Goal: Transaction & Acquisition: Purchase product/service

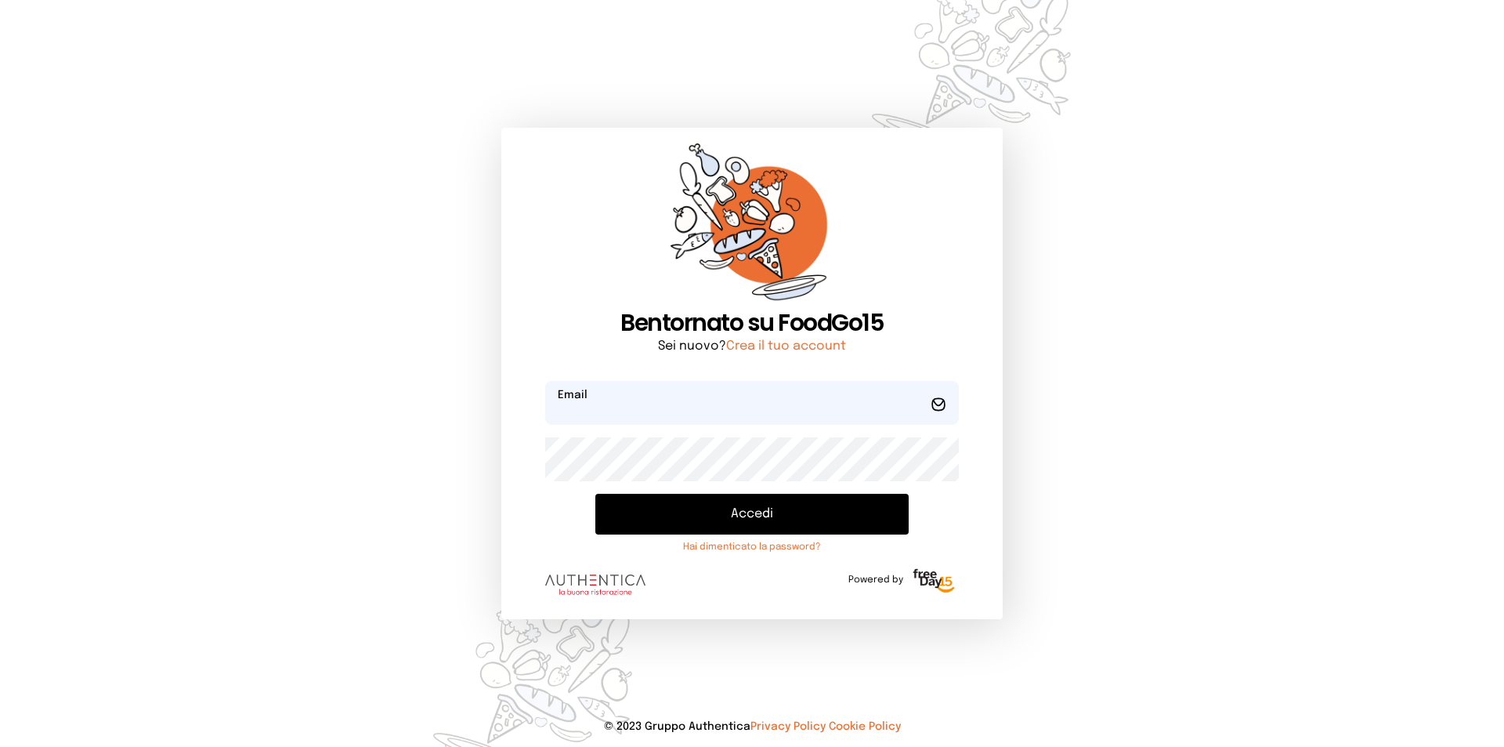
type input "**********"
click at [787, 531] on button "Accedi" at bounding box center [751, 514] width 313 height 41
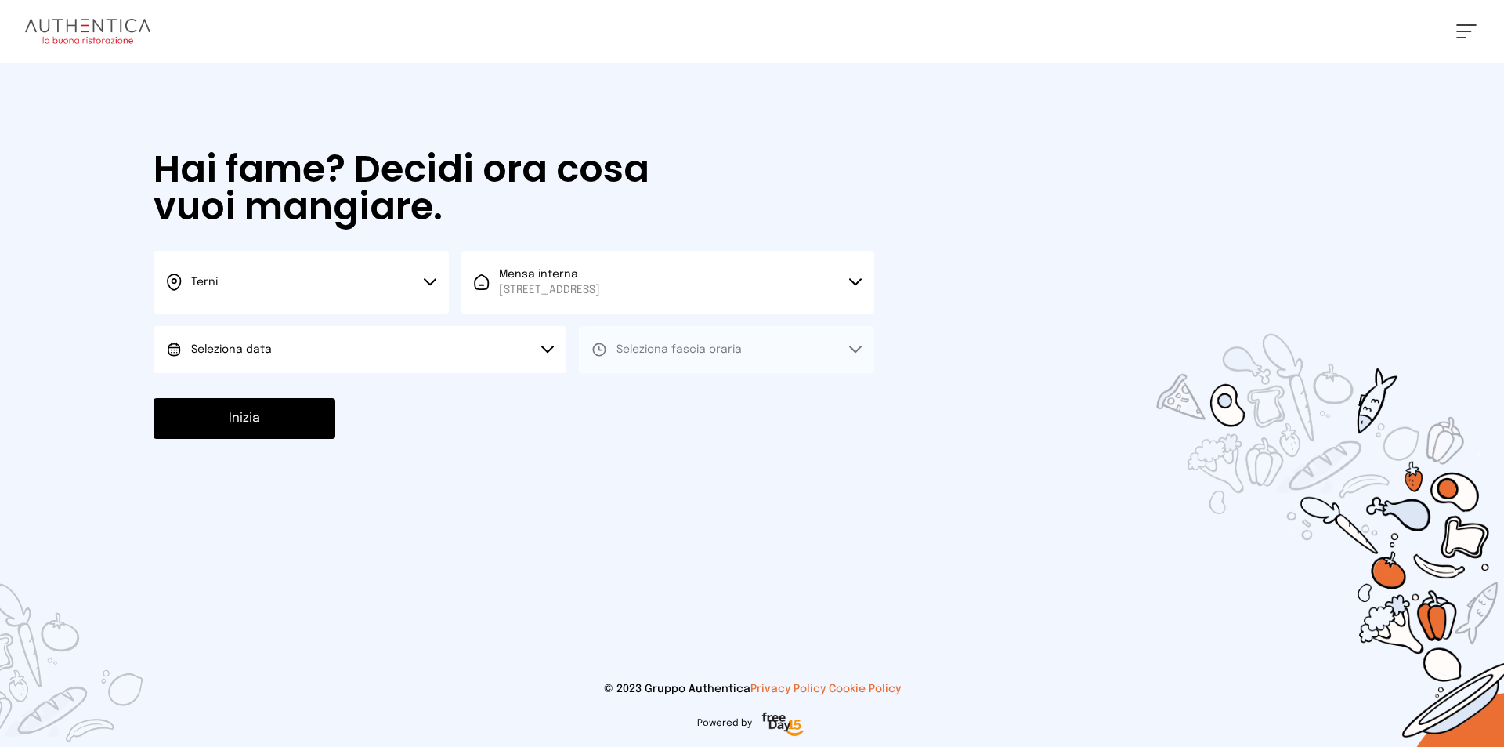
click at [465, 357] on button "Seleziona data" at bounding box center [360, 349] width 413 height 47
click at [478, 393] on li "[DATE], [DATE]" at bounding box center [360, 393] width 413 height 41
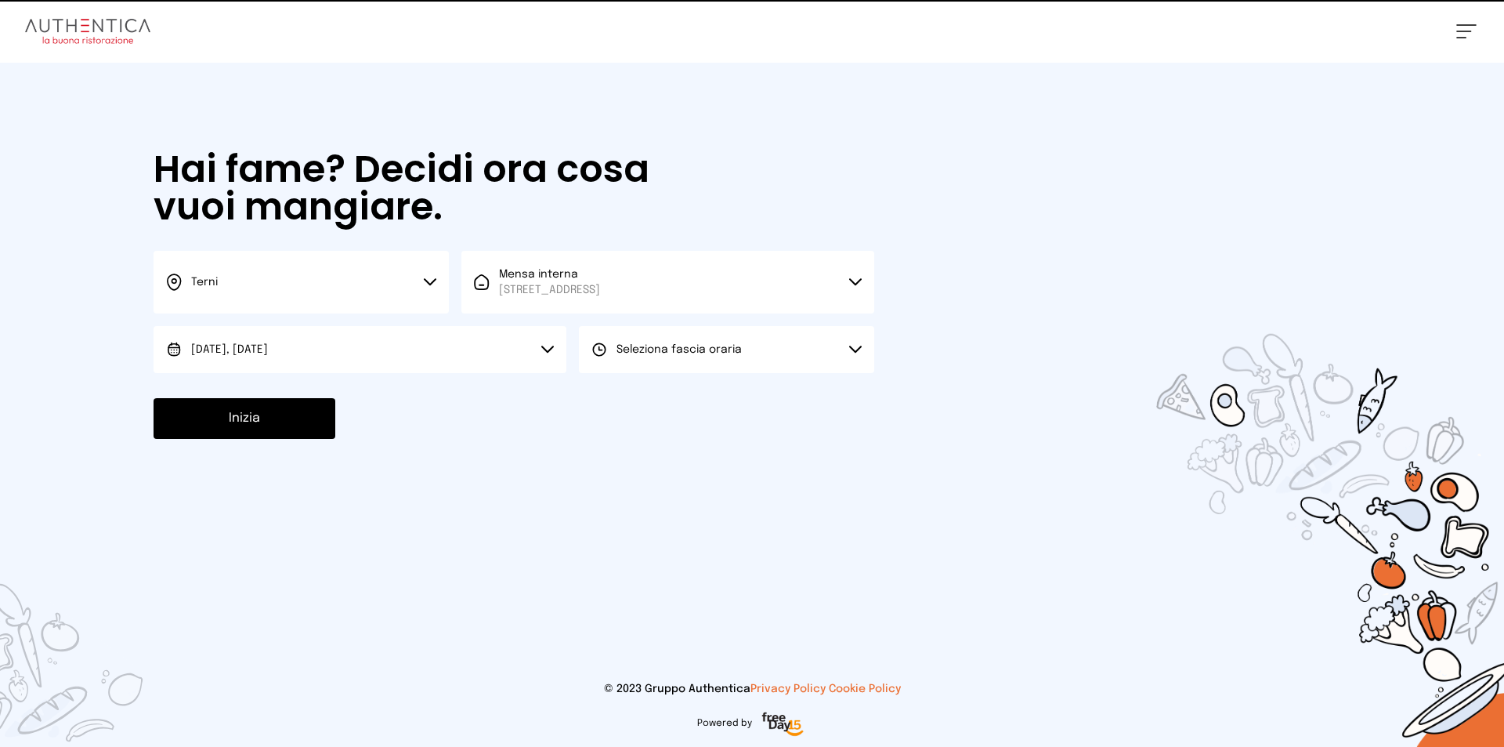
click at [638, 356] on span "Seleziona fascia oraria" at bounding box center [679, 350] width 125 height 16
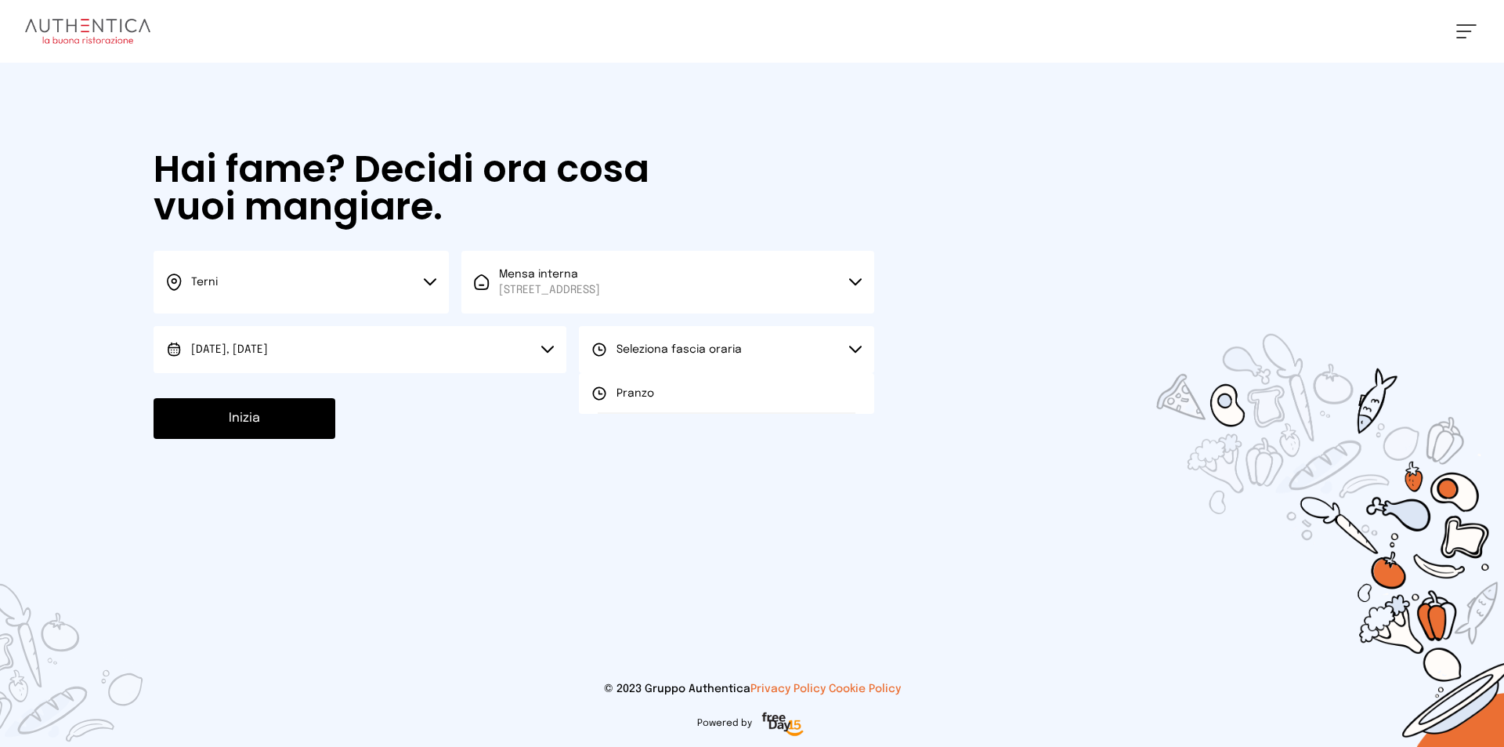
click at [620, 390] on span "Pranzo" at bounding box center [636, 393] width 38 height 16
click at [293, 415] on button "Inizia" at bounding box center [245, 418] width 182 height 41
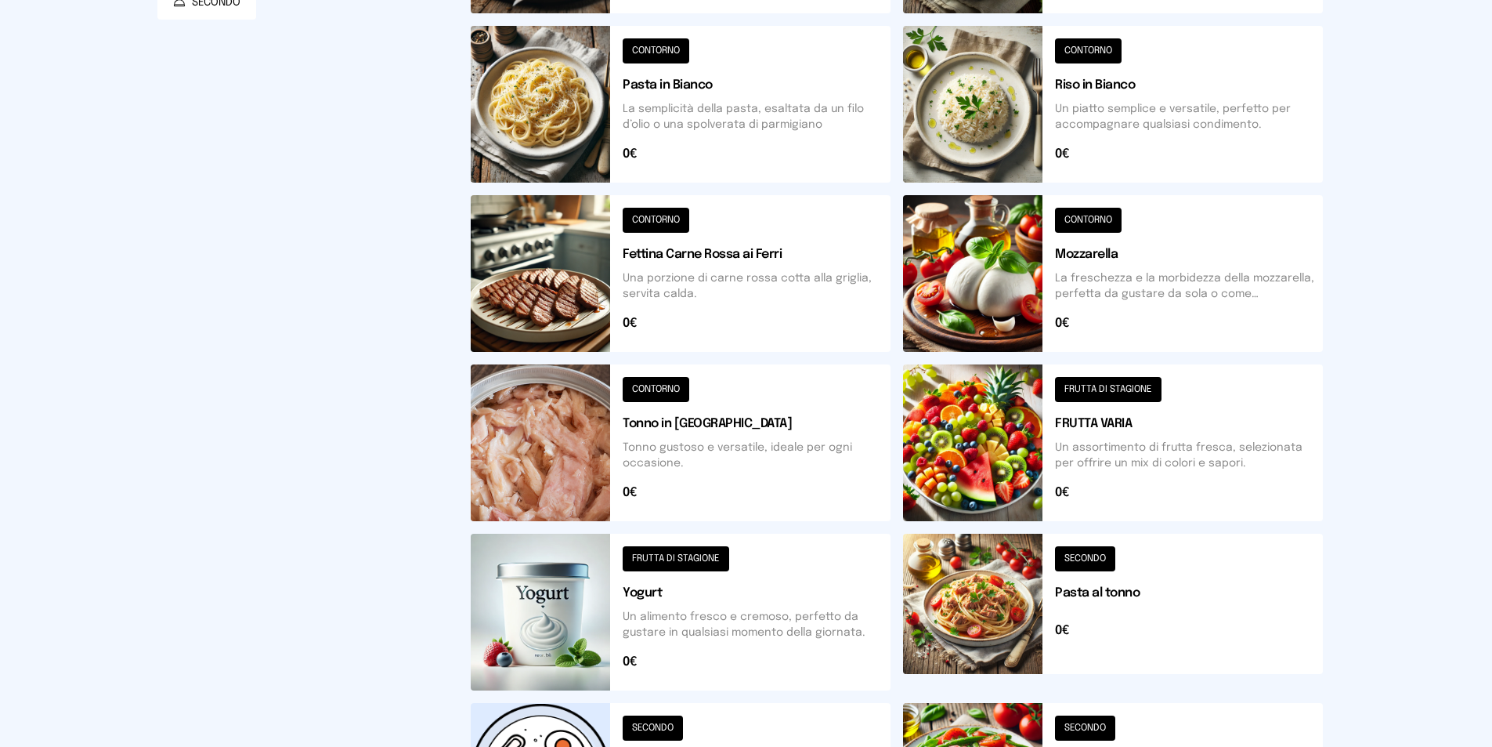
scroll to position [143, 0]
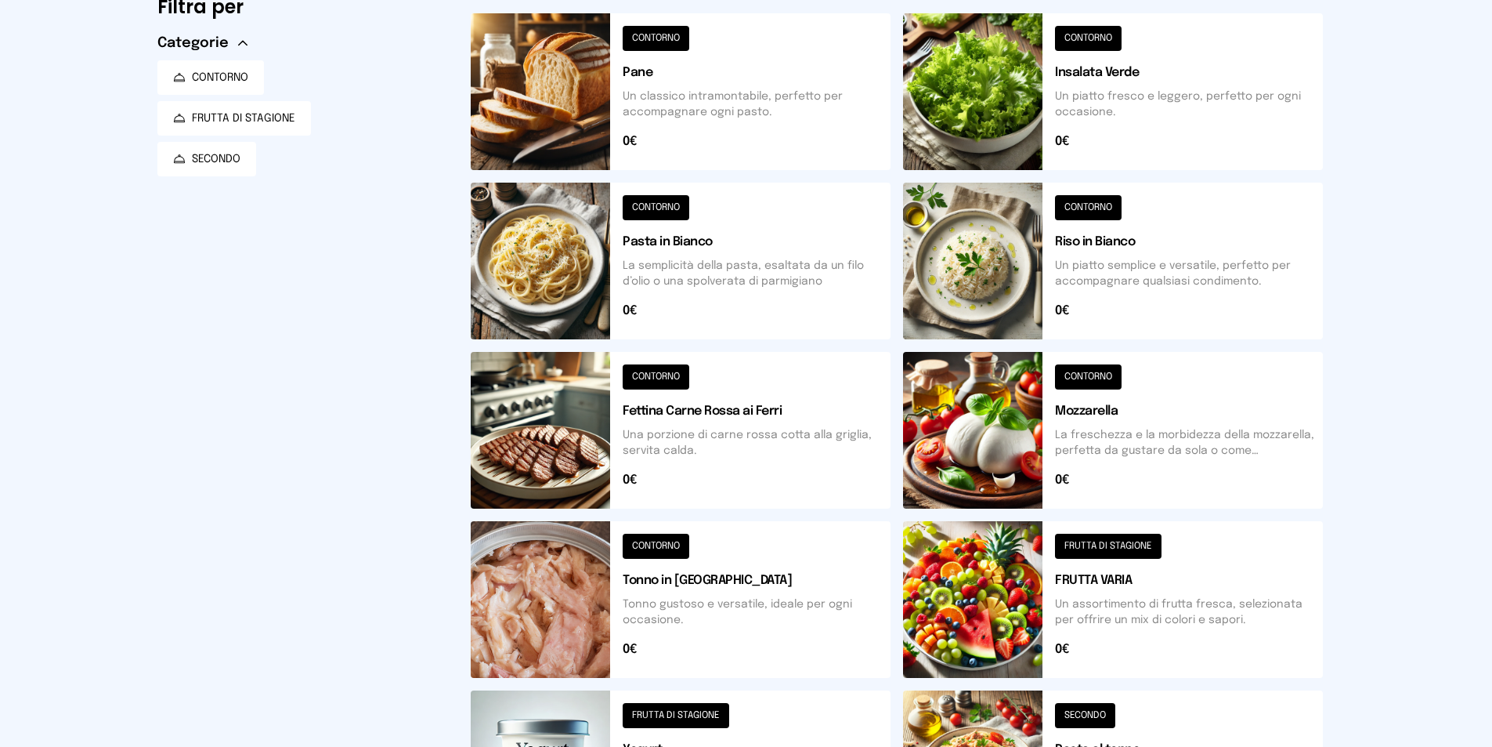
click at [682, 287] on button at bounding box center [681, 261] width 420 height 157
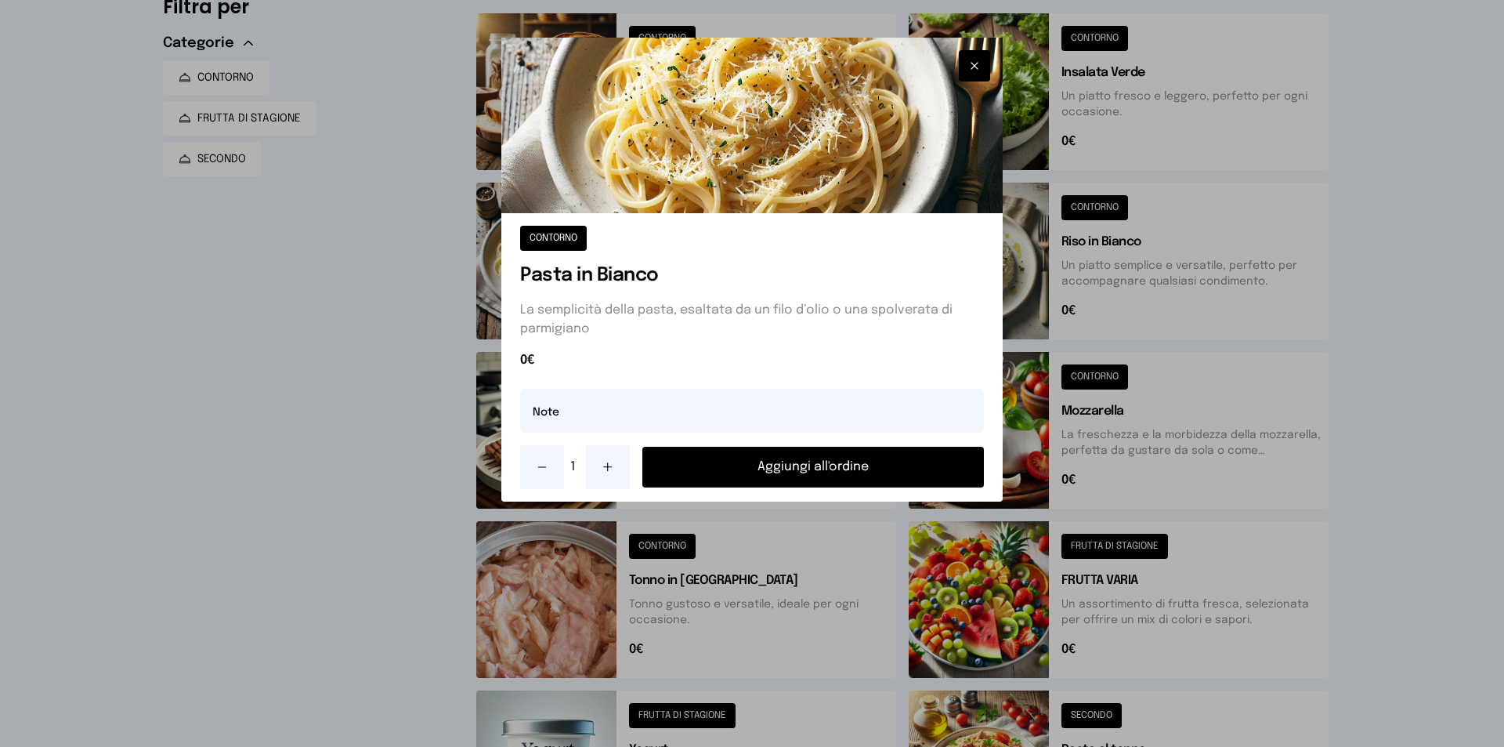
click at [764, 432] on div "CONTORNO Pasta in Bianco La semplicità della pasta, esaltata da un filo d’olio …" at bounding box center [751, 357] width 501 height 288
click at [761, 419] on input "text" at bounding box center [752, 411] width 464 height 44
type input "**********"
click at [795, 480] on button "Aggiungi all'ordine" at bounding box center [813, 467] width 342 height 41
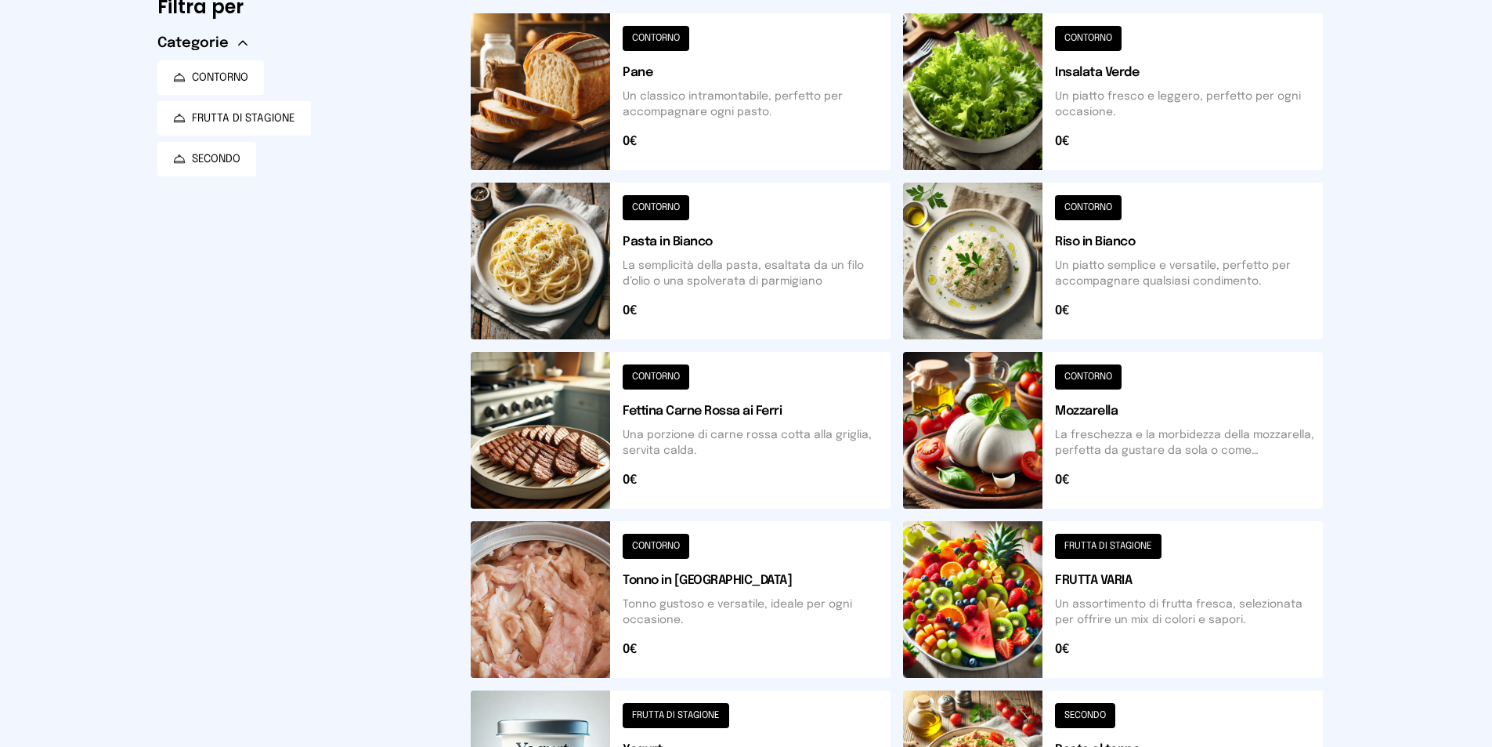
scroll to position [0, 0]
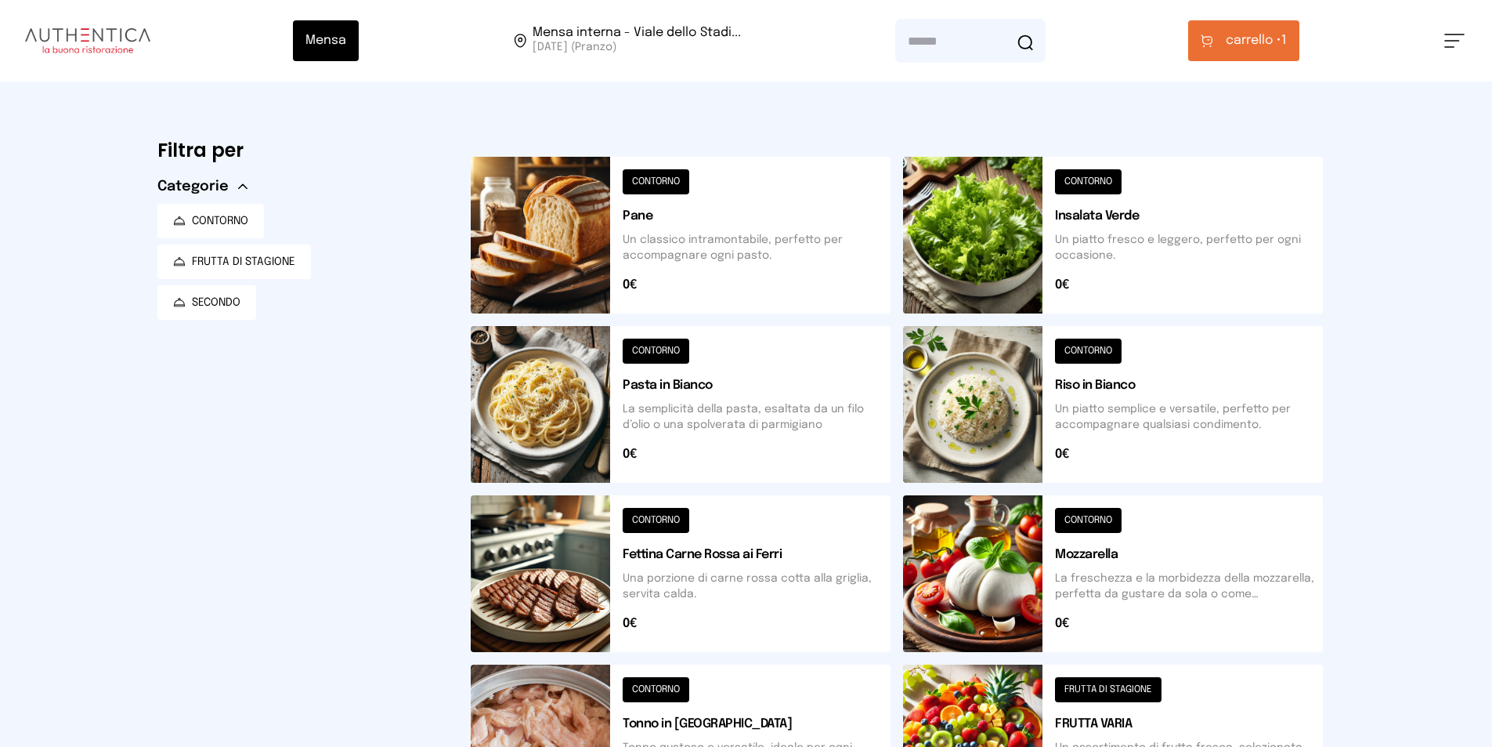
click at [1244, 49] on span "carrello •" at bounding box center [1254, 40] width 56 height 19
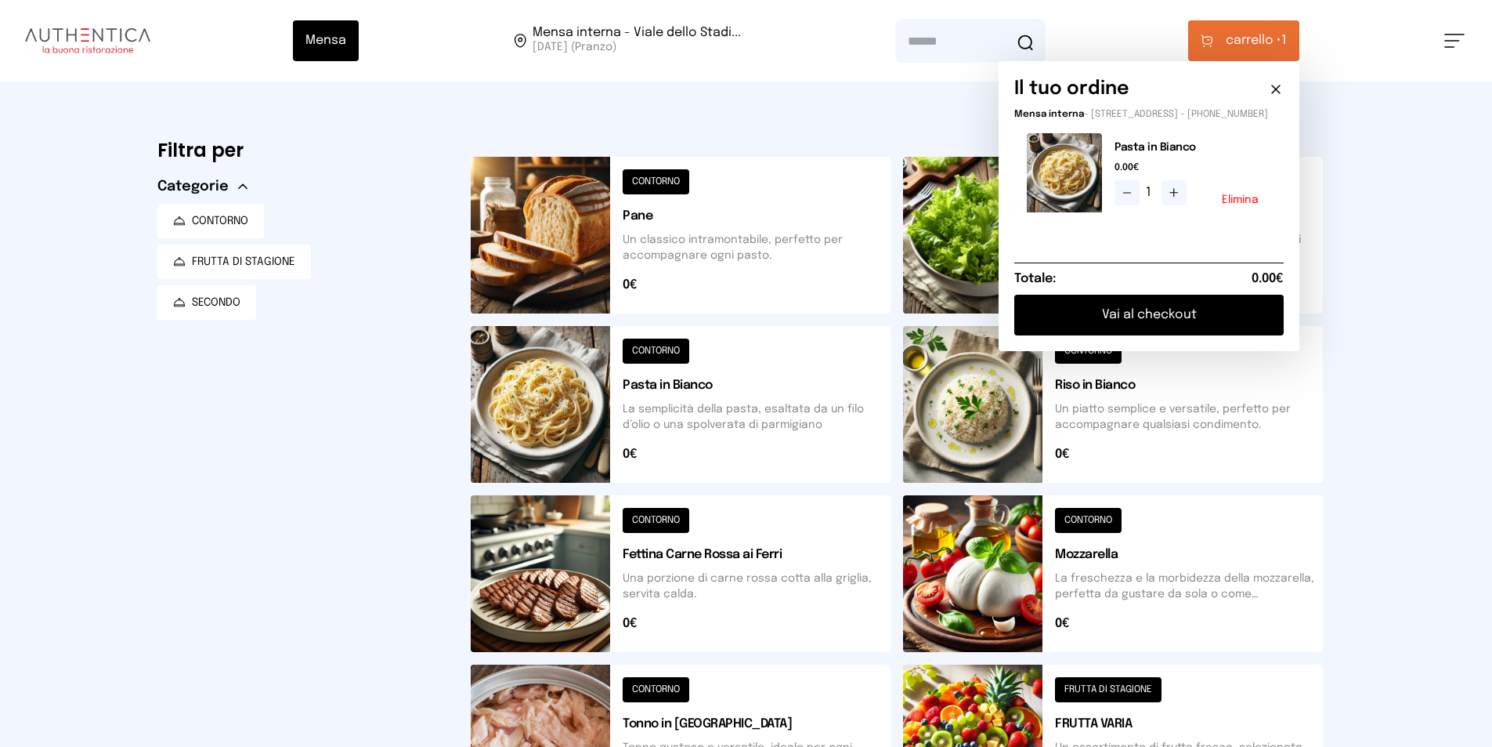
click at [1118, 320] on button "Vai al checkout" at bounding box center [1150, 315] width 270 height 41
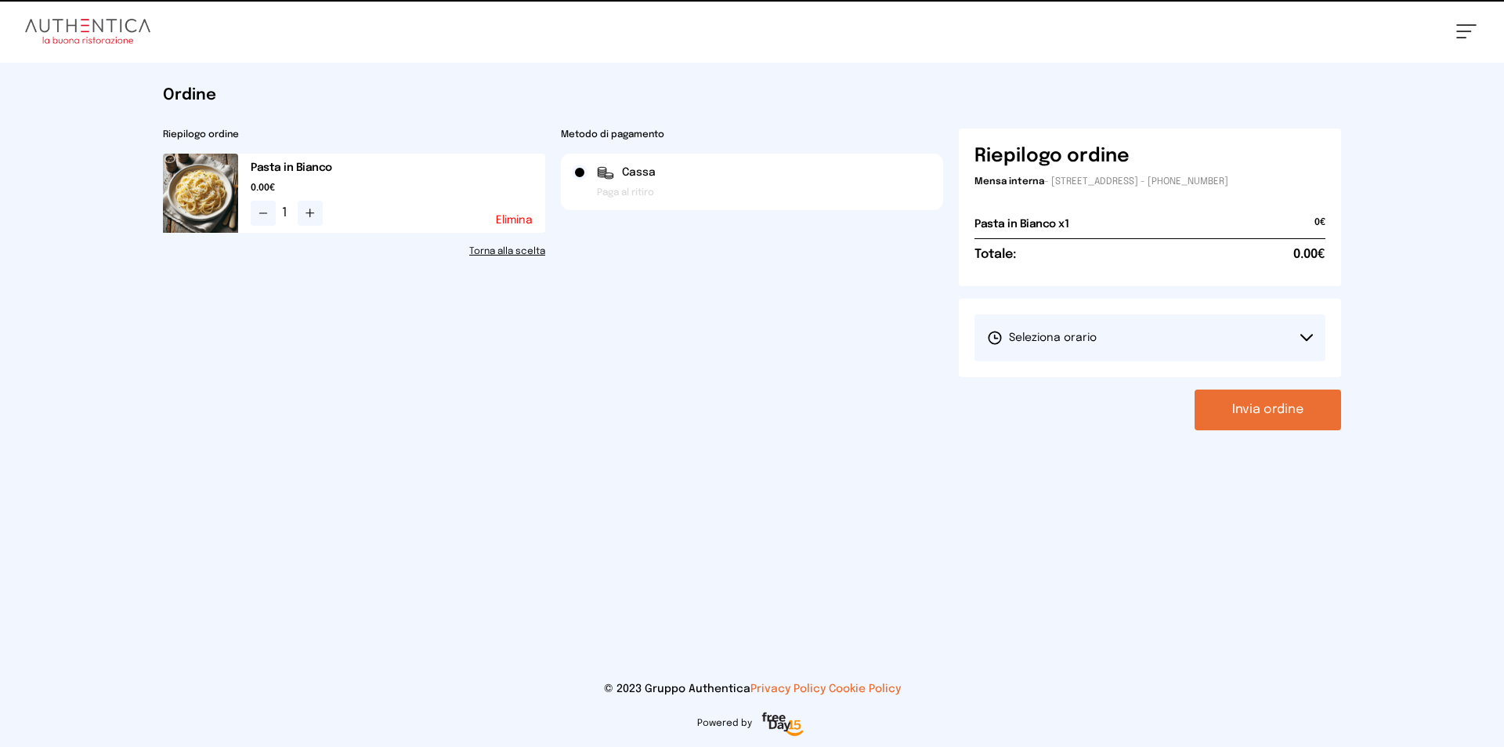
click at [1111, 344] on button "Seleziona orario" at bounding box center [1150, 337] width 351 height 47
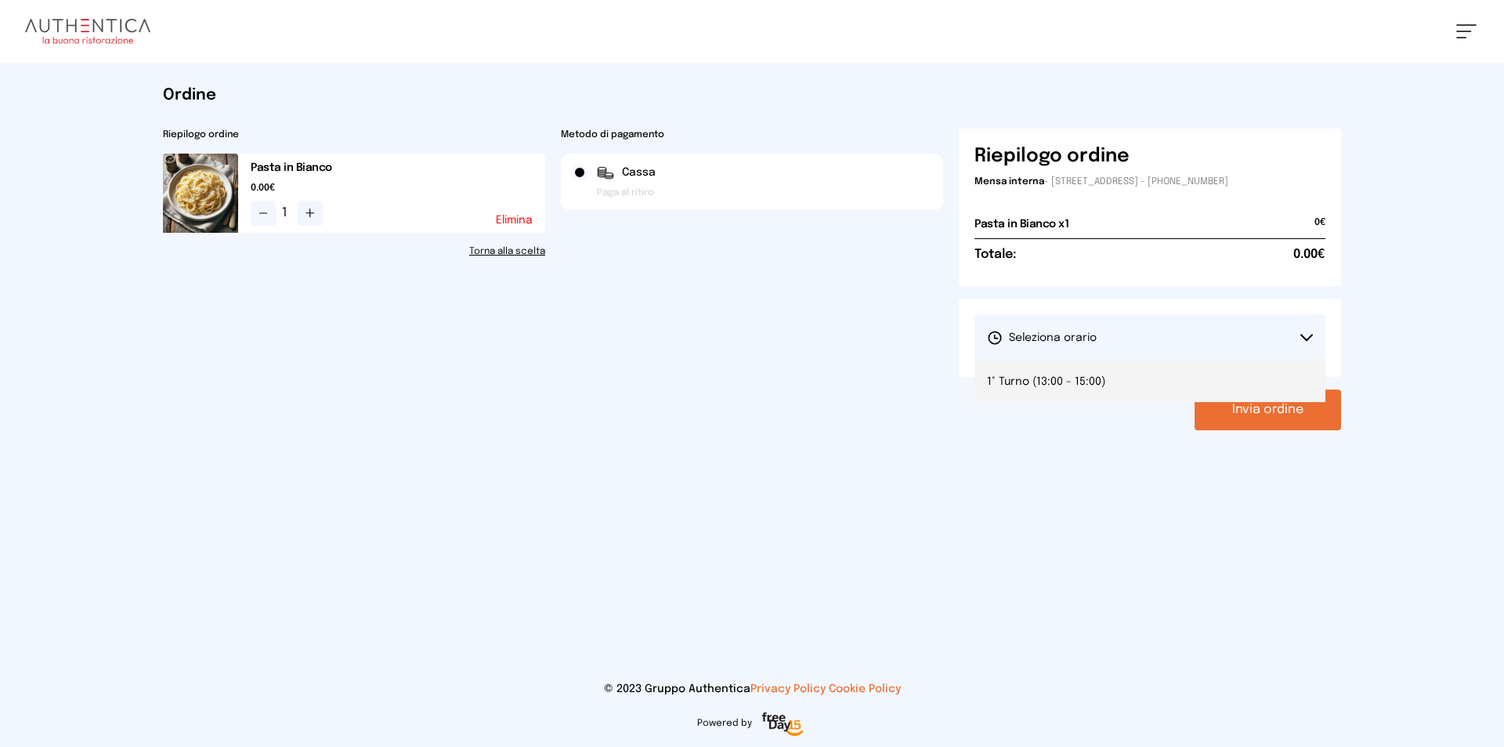
click at [1084, 400] on li "1° Turno (13:00 - 15:00)" at bounding box center [1150, 381] width 351 height 41
click at [1261, 418] on button "Invia ordine" at bounding box center [1268, 409] width 147 height 41
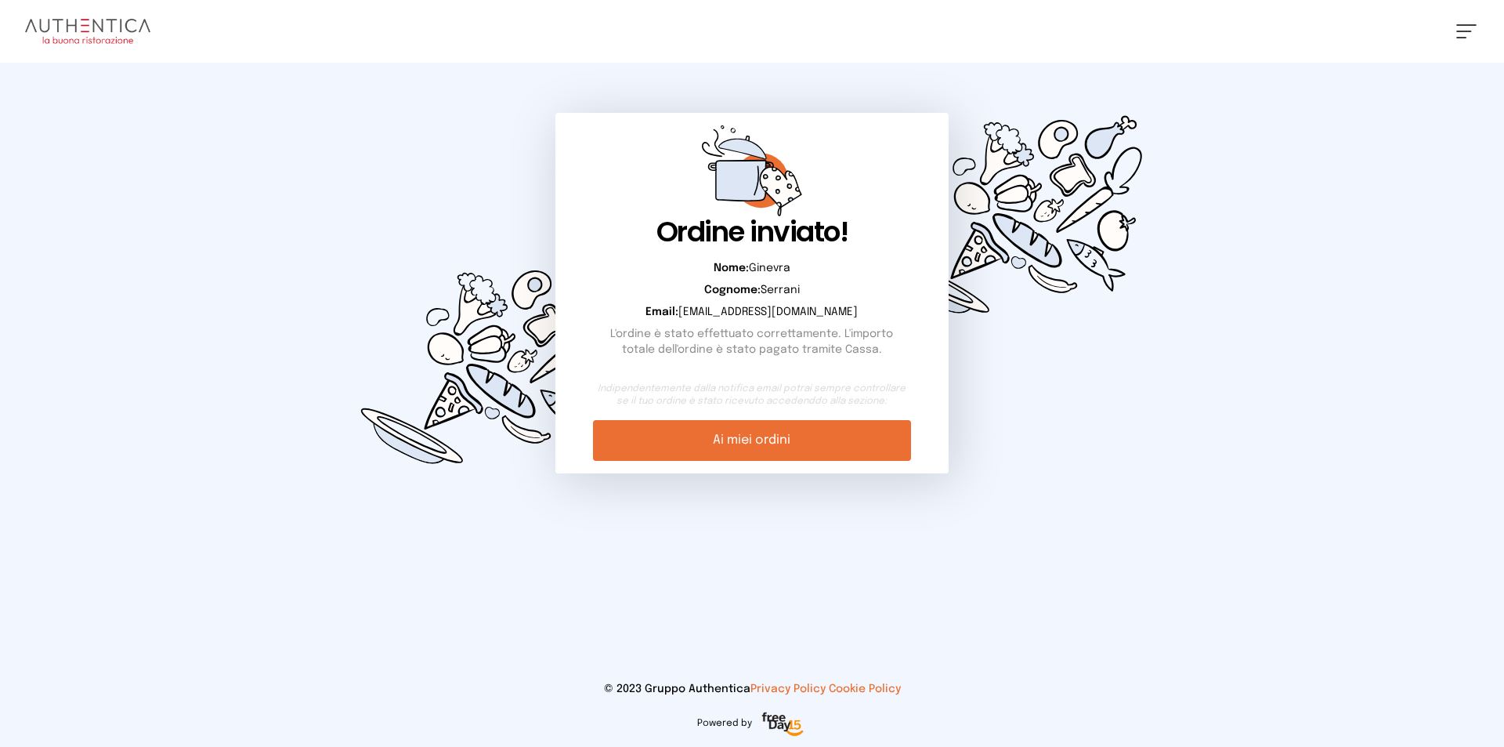
click at [75, 5] on div "[PERSON_NAME] Impostazioni Wallet Home I miei ordini Nuova ricerca Elenco aller…" at bounding box center [752, 31] width 1504 height 63
click at [88, 28] on img at bounding box center [87, 31] width 125 height 25
